Goal: Check status: Check status

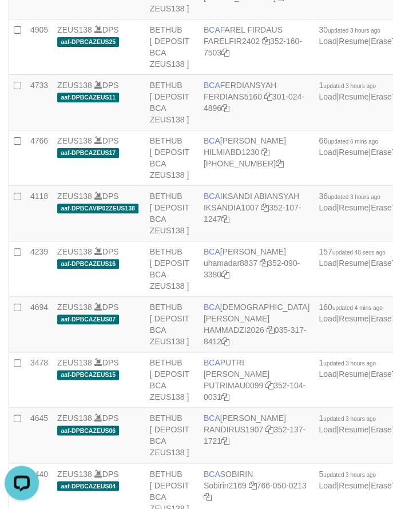
scroll to position [1960, 0]
